Goal: Transaction & Acquisition: Purchase product/service

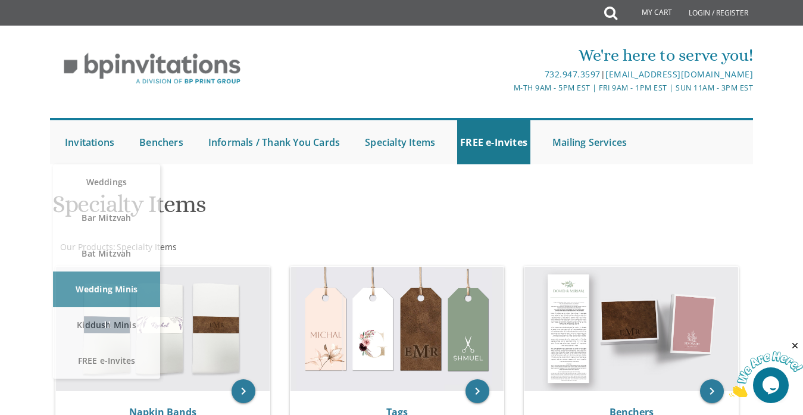
click at [190, 145] on li "Benchers Judaica Collection Cardstock Collection Design Collection Cardstock Mi…" at bounding box center [170, 142] width 69 height 44
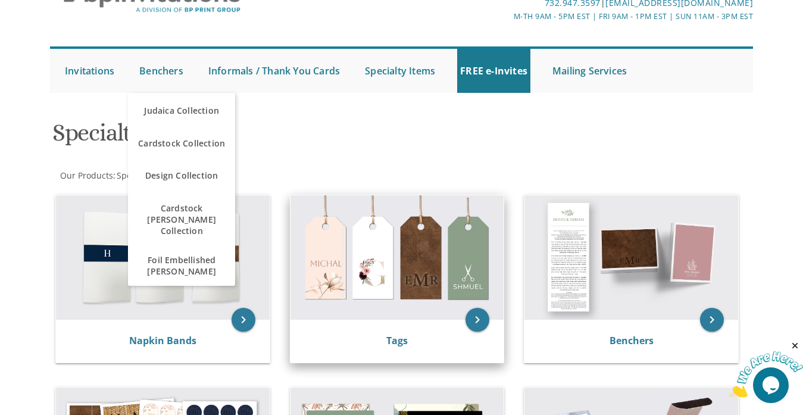
scroll to position [179, 0]
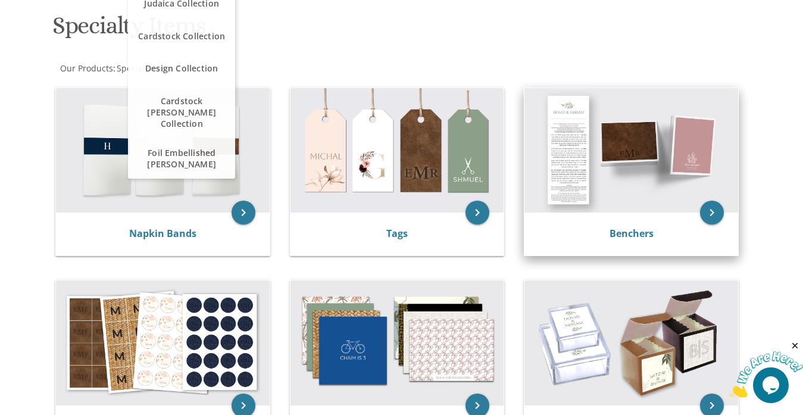
click at [645, 162] on img at bounding box center [632, 150] width 214 height 125
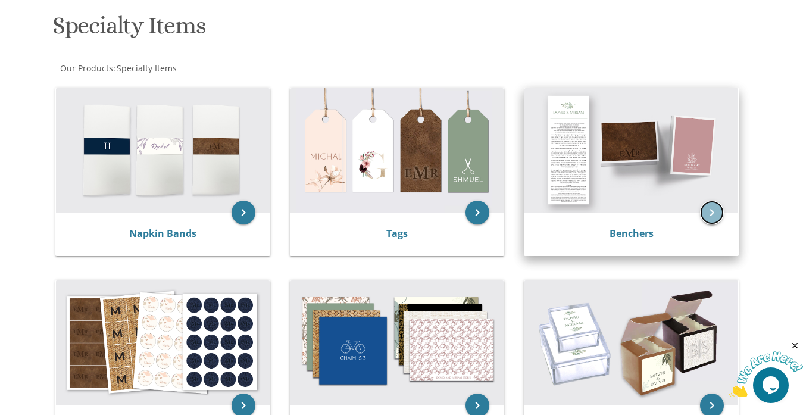
click at [705, 214] on icon "keyboard_arrow_right" at bounding box center [712, 213] width 24 height 24
click at [627, 145] on img at bounding box center [632, 150] width 214 height 125
click at [648, 158] on img at bounding box center [632, 150] width 214 height 125
click at [710, 213] on icon "keyboard_arrow_right" at bounding box center [712, 213] width 24 height 24
click at [708, 214] on icon "keyboard_arrow_right" at bounding box center [712, 213] width 24 height 24
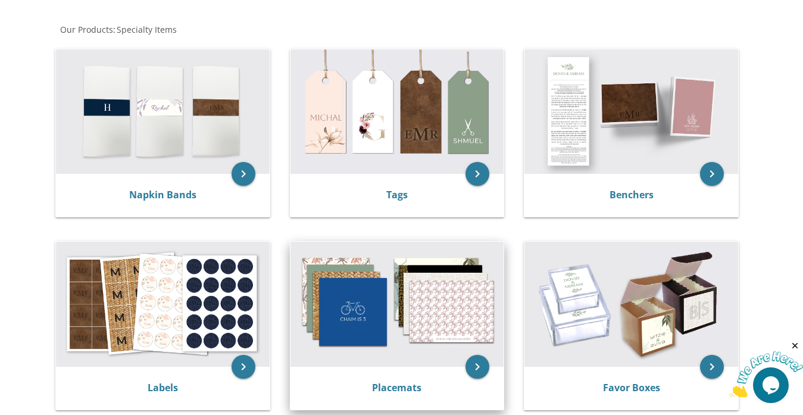
scroll to position [238, 0]
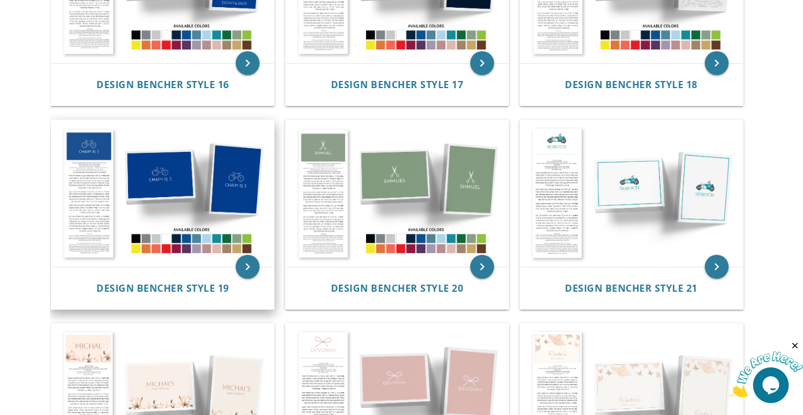
scroll to position [1429, 0]
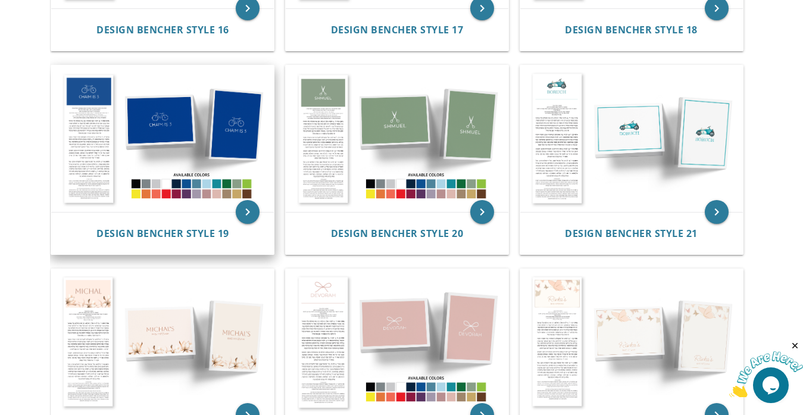
click at [211, 124] on img at bounding box center [162, 138] width 223 height 146
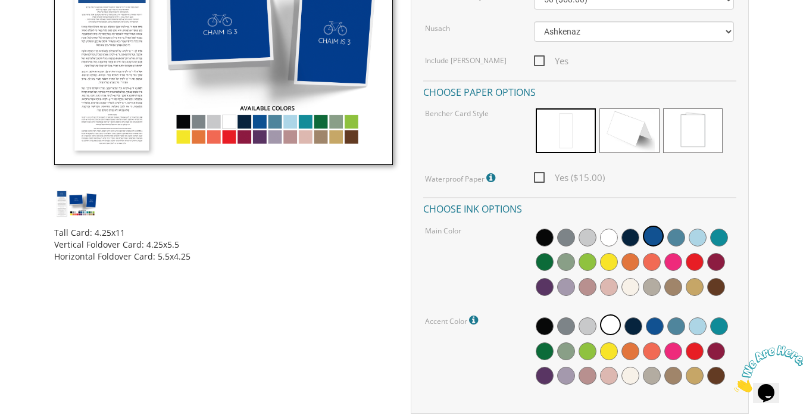
scroll to position [476, 0]
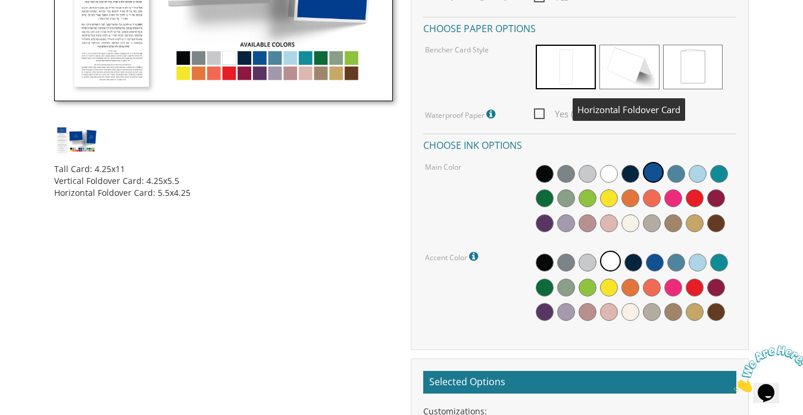
click at [627, 70] on span at bounding box center [630, 67] width 60 height 45
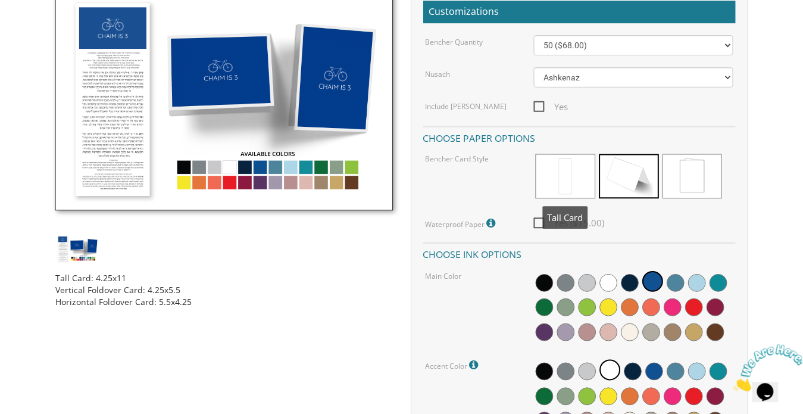
scroll to position [357, 0]
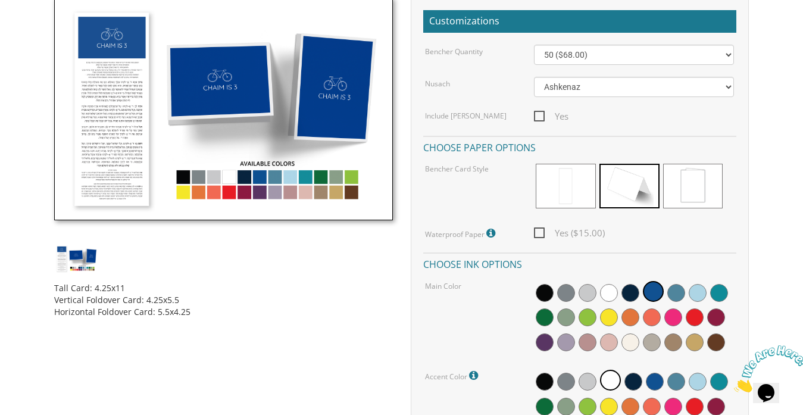
drag, startPoint x: 142, startPoint y: 300, endPoint x: 191, endPoint y: 299, distance: 49.4
click at [191, 299] on div "Tall Card: 4.25x11 Vertical Foldover Card: 4.25x5.5 Horizontal Foldover Card: 5…" at bounding box center [223, 295] width 338 height 45
drag, startPoint x: 156, startPoint y: 314, endPoint x: 188, endPoint y: 307, distance: 32.2
click at [188, 307] on div "Tall Card: 4.25x11 Vertical Foldover Card: 4.25x5.5 Horizontal Foldover Card: 5…" at bounding box center [223, 295] width 338 height 45
copy div "5.5x4.25"
